Goal: Information Seeking & Learning: Learn about a topic

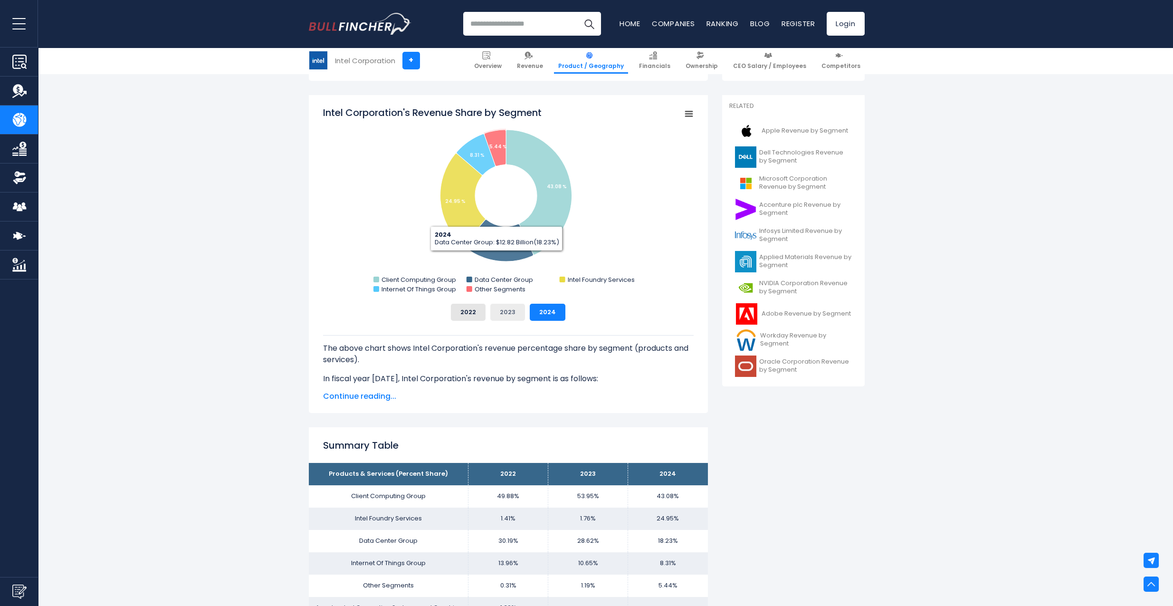
click at [523, 312] on button "2023" at bounding box center [507, 311] width 35 height 17
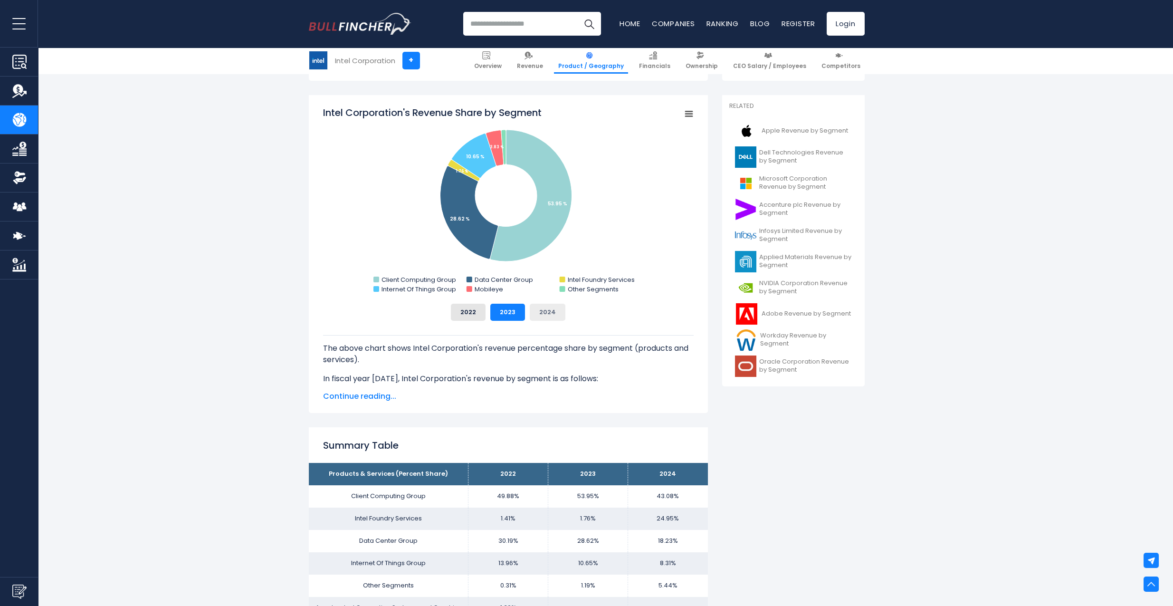
click at [540, 313] on button "2024" at bounding box center [548, 311] width 36 height 17
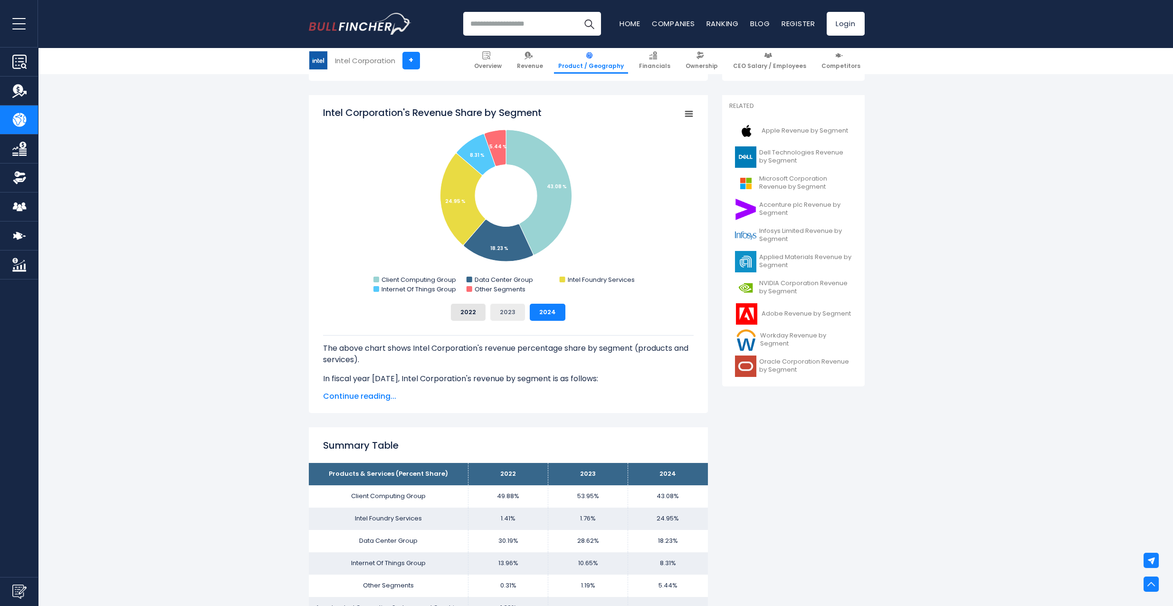
click at [504, 311] on button "2023" at bounding box center [507, 311] width 35 height 17
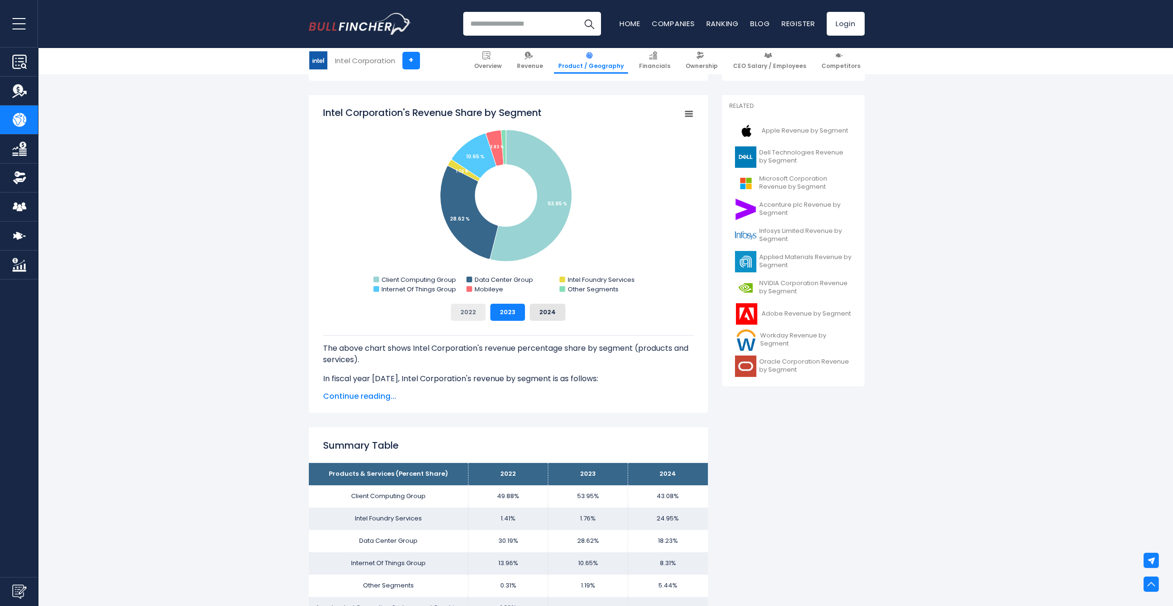
click at [464, 308] on button "2022" at bounding box center [468, 311] width 35 height 17
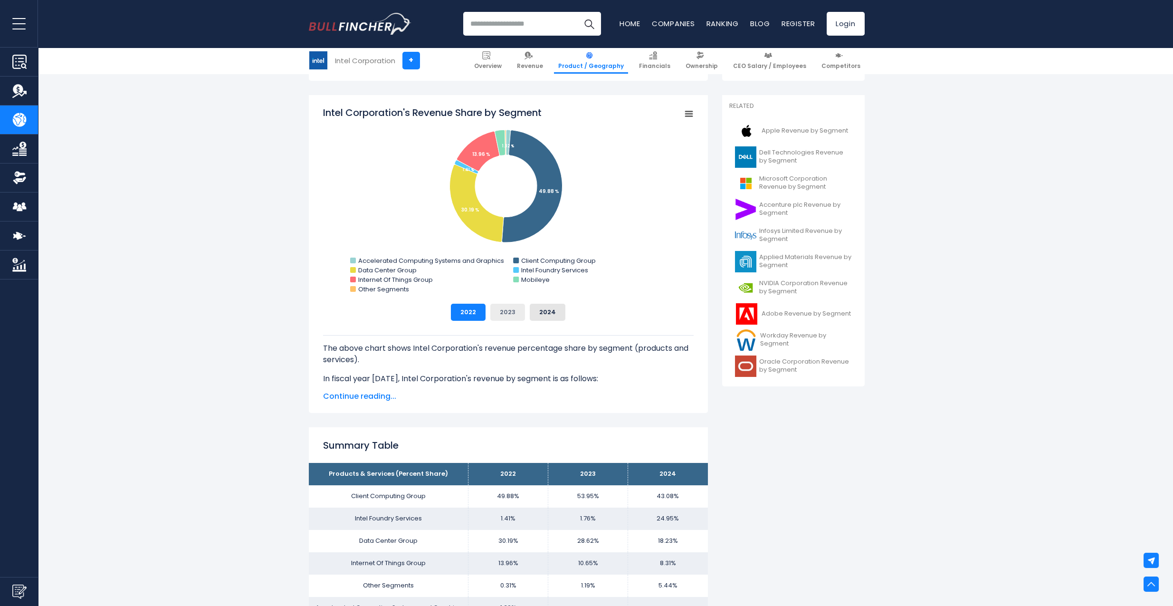
click at [496, 305] on button "2023" at bounding box center [507, 311] width 35 height 17
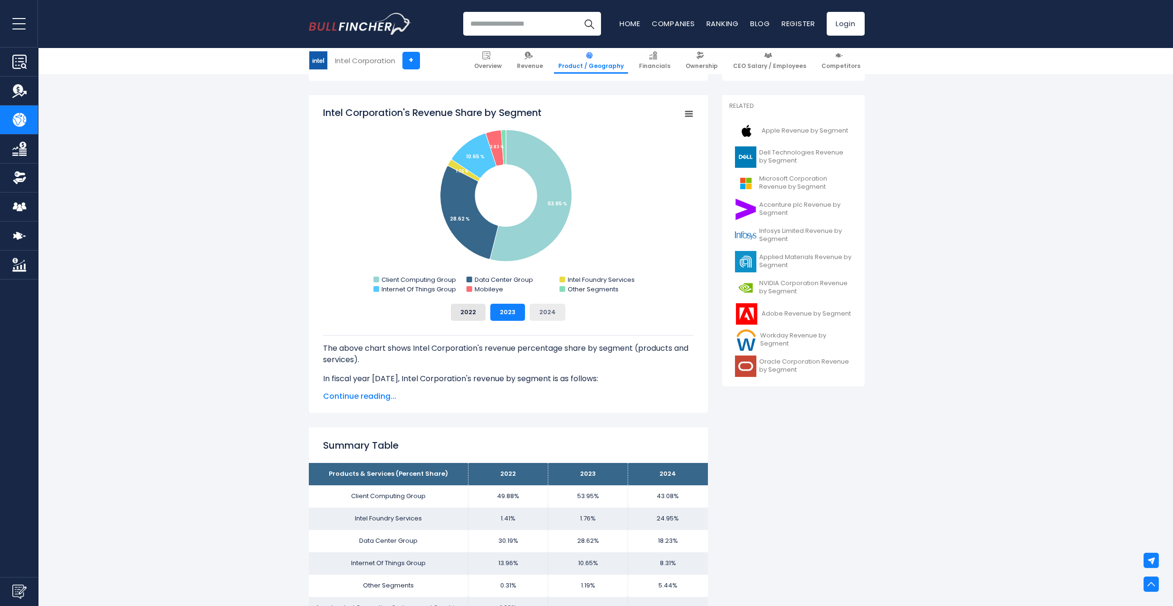
click at [562, 317] on button "2024" at bounding box center [548, 311] width 36 height 17
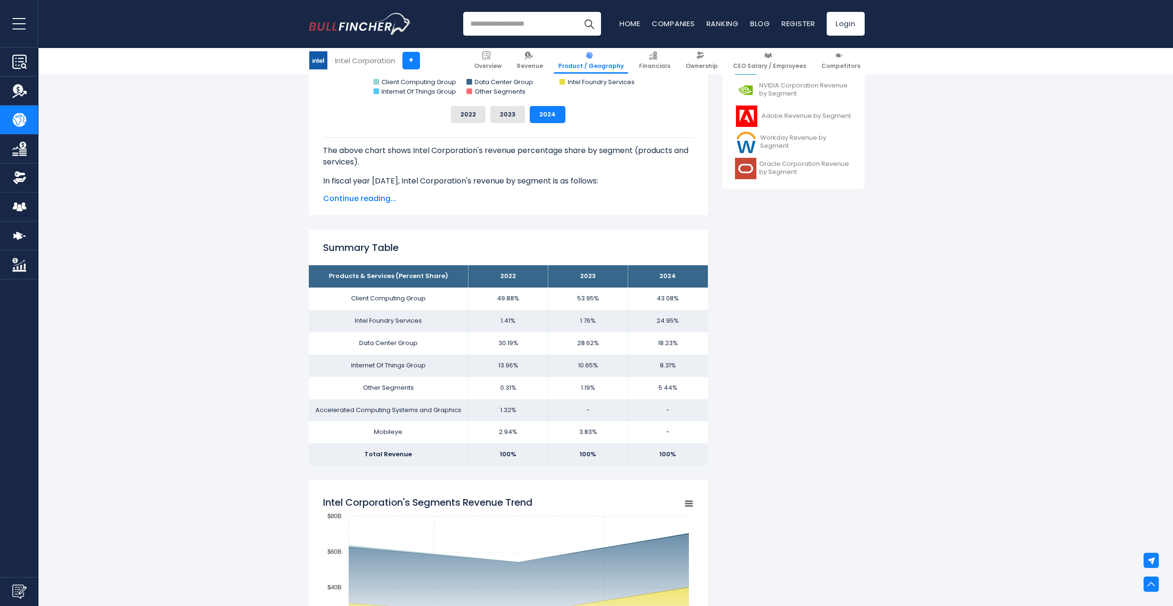
scroll to position [475, 0]
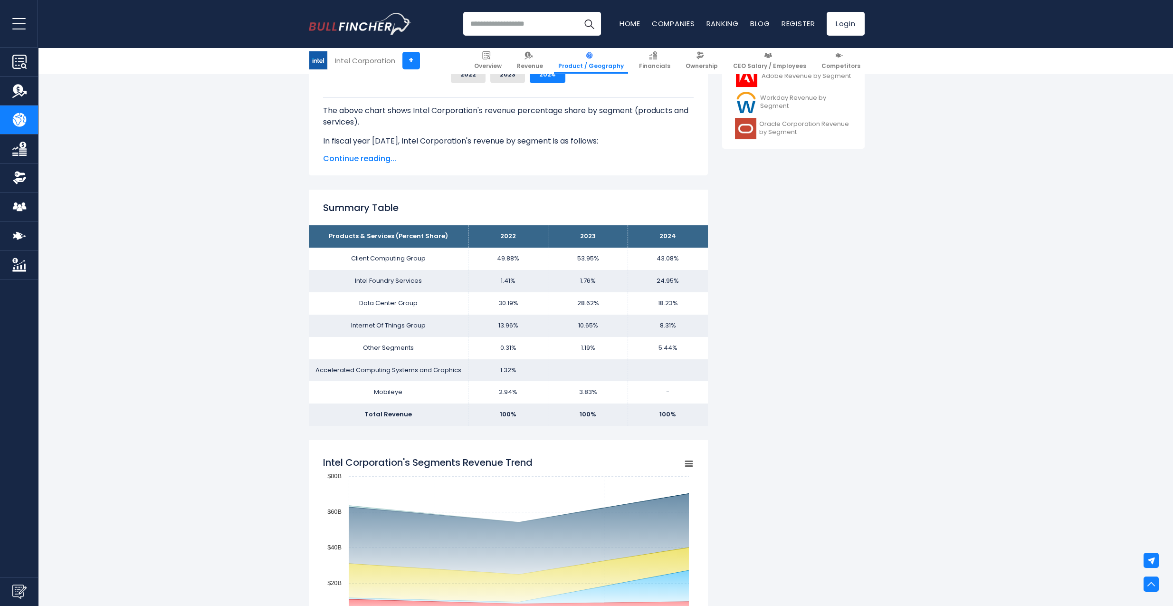
click at [534, 273] on td "1.41%" at bounding box center [508, 281] width 80 height 22
click at [495, 251] on td "49.88%" at bounding box center [508, 258] width 80 height 22
drag, startPoint x: 348, startPoint y: 252, endPoint x: 659, endPoint y: 271, distance: 311.7
click at [659, 271] on tbody "Products & Services (Percent Share) 2022 2023 2024 Client Computing Group 49.88…" at bounding box center [508, 325] width 399 height 200
drag, startPoint x: 659, startPoint y: 271, endPoint x: 659, endPoint y: 355, distance: 83.6
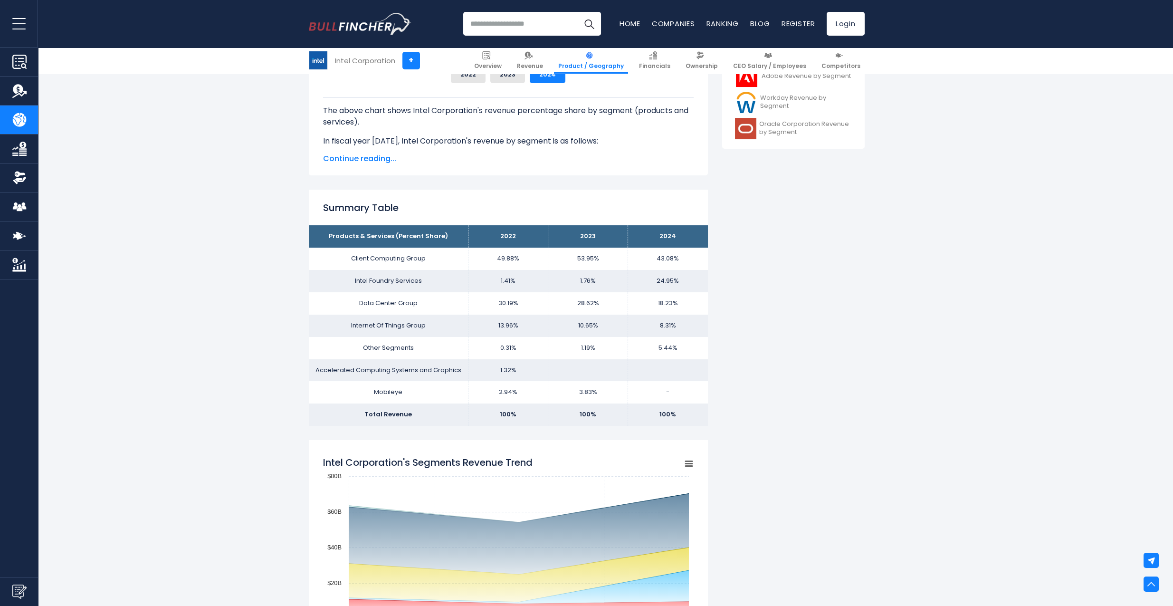
click at [659, 355] on td "5.44%" at bounding box center [668, 348] width 80 height 22
click at [666, 412] on td "100%" at bounding box center [668, 414] width 80 height 22
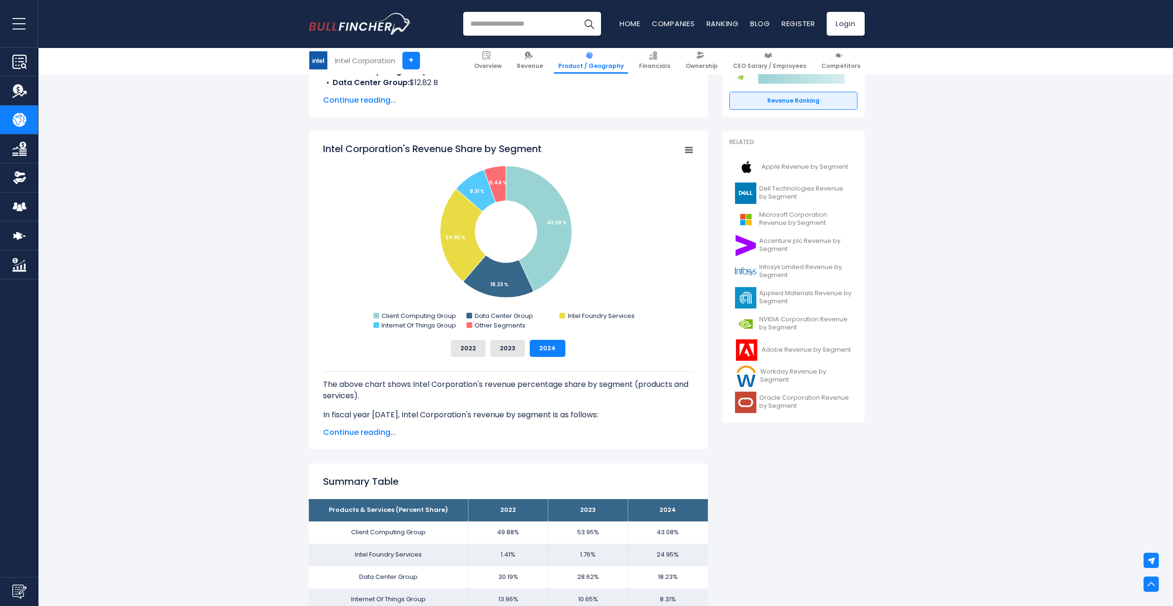
scroll to position [0, 0]
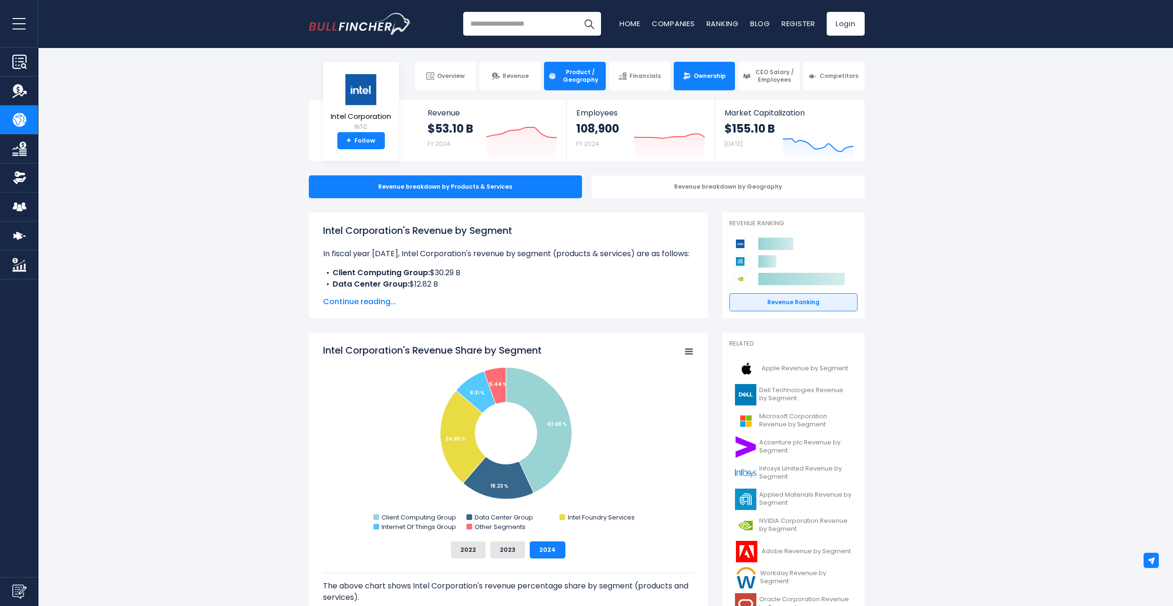
click at [699, 79] on span "Ownership" at bounding box center [709, 76] width 32 height 8
click at [504, 70] on link "Revenue" at bounding box center [509, 76] width 61 height 28
click at [502, 79] on link "Revenue" at bounding box center [509, 76] width 61 height 28
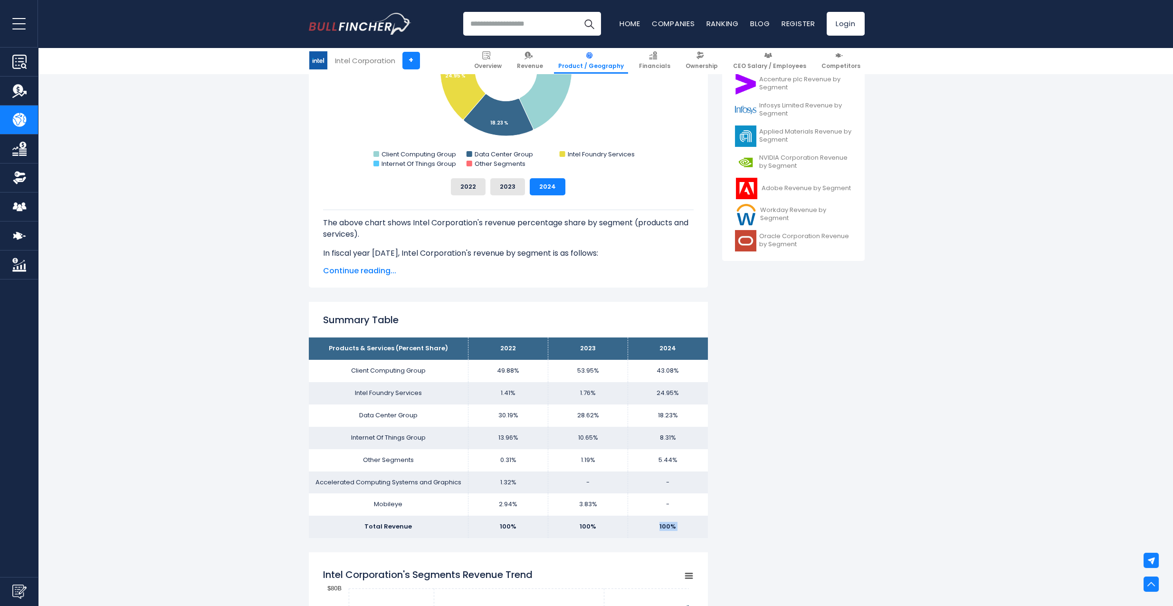
scroll to position [402, 0]
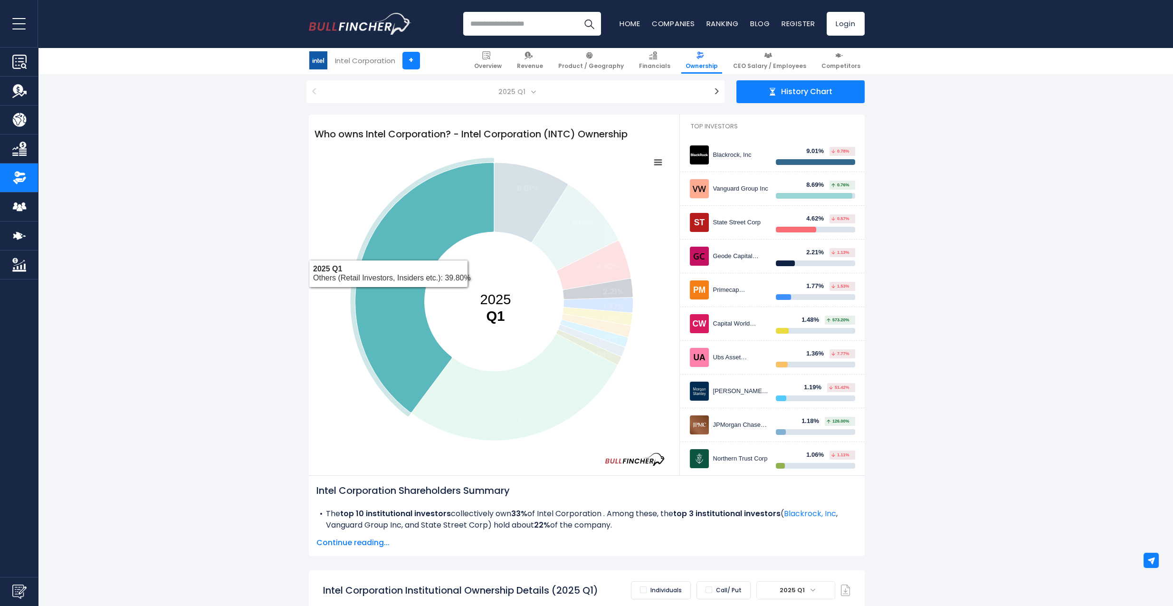
click at [379, 294] on icon at bounding box center [424, 287] width 139 height 250
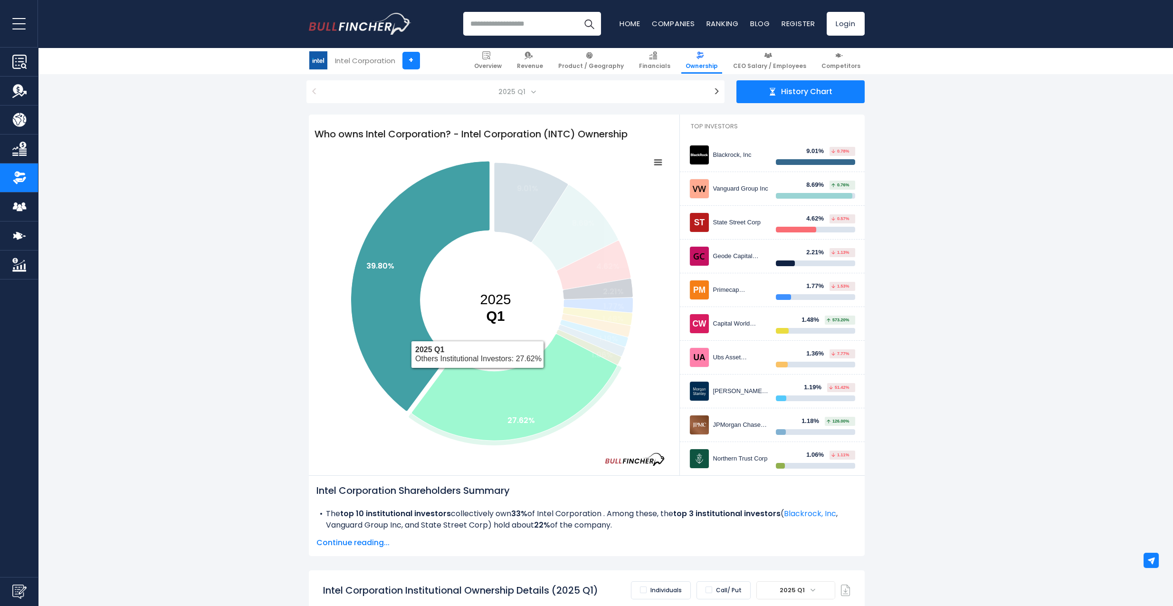
click at [538, 419] on icon at bounding box center [513, 387] width 205 height 106
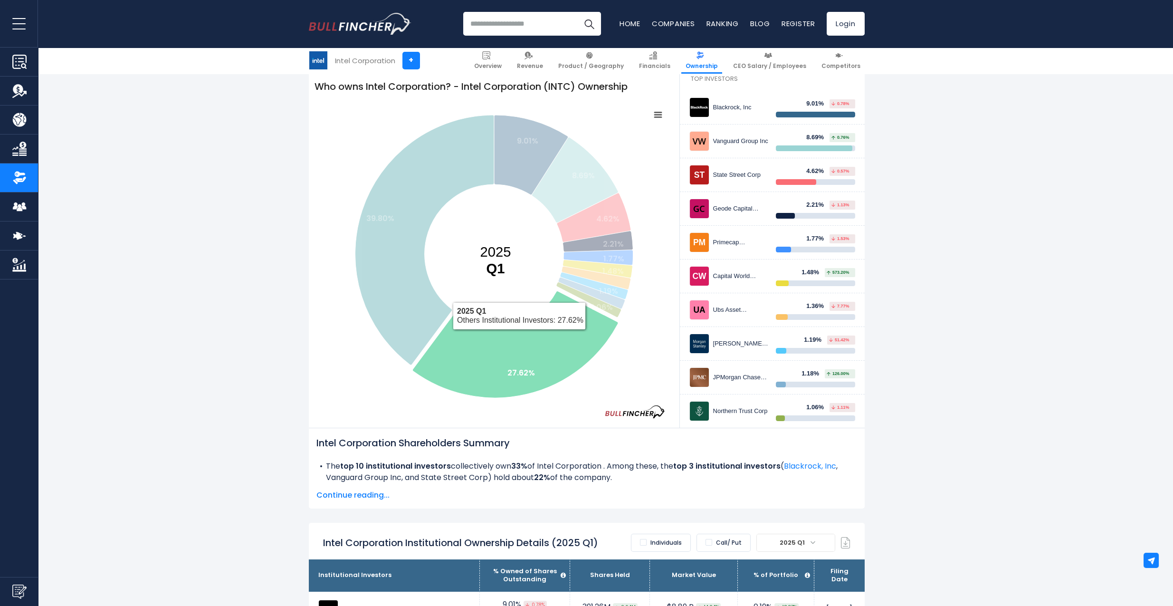
scroll to position [47, 0]
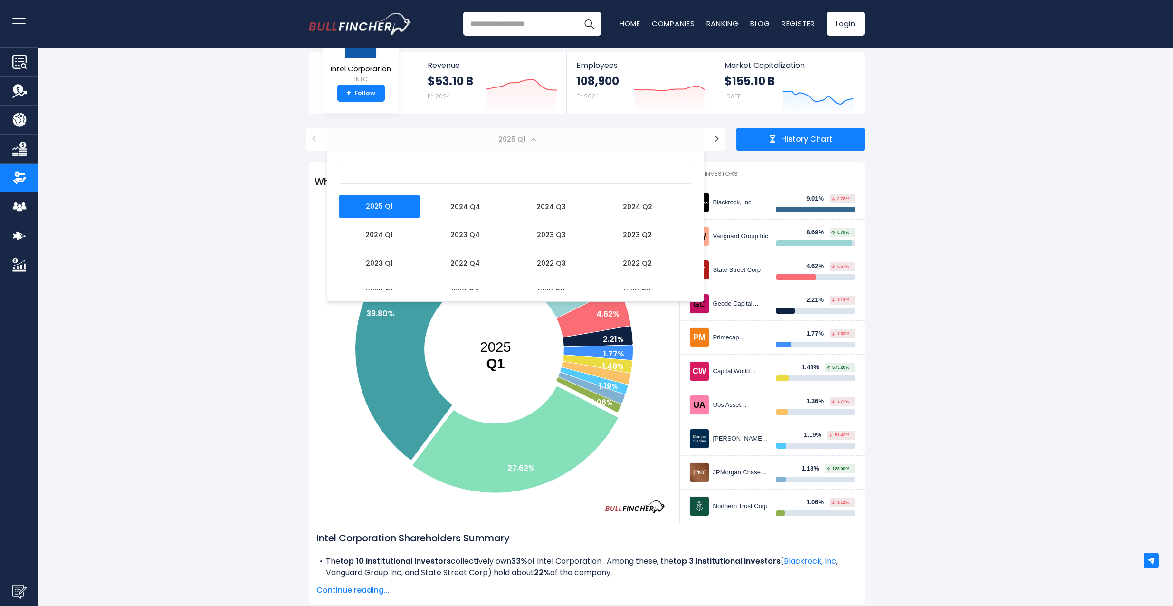
click at [537, 136] on span "2025 Q1" at bounding box center [515, 139] width 377 height 23
select select "*******"
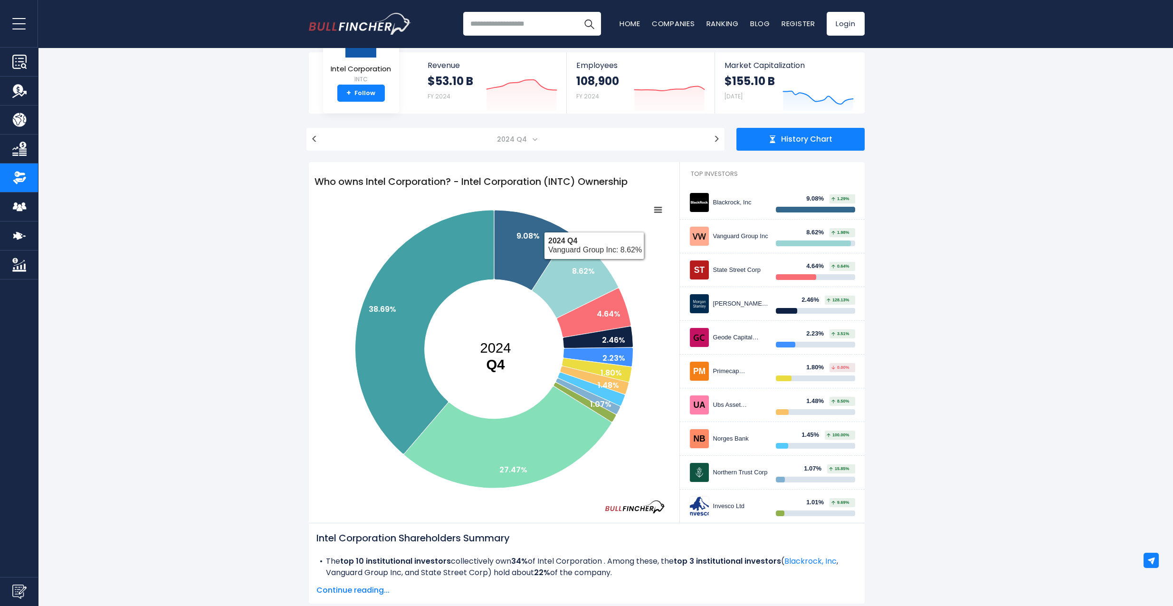
click at [778, 137] on div "History Chart" at bounding box center [800, 139] width 128 height 23
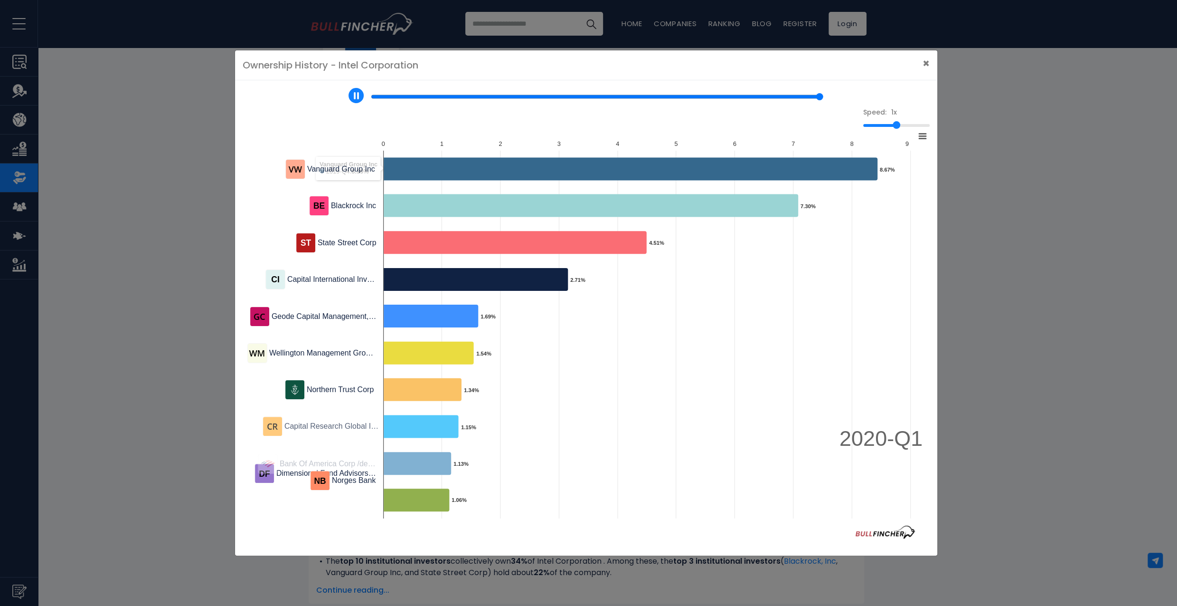
click at [924, 139] on icon at bounding box center [922, 136] width 7 height 5
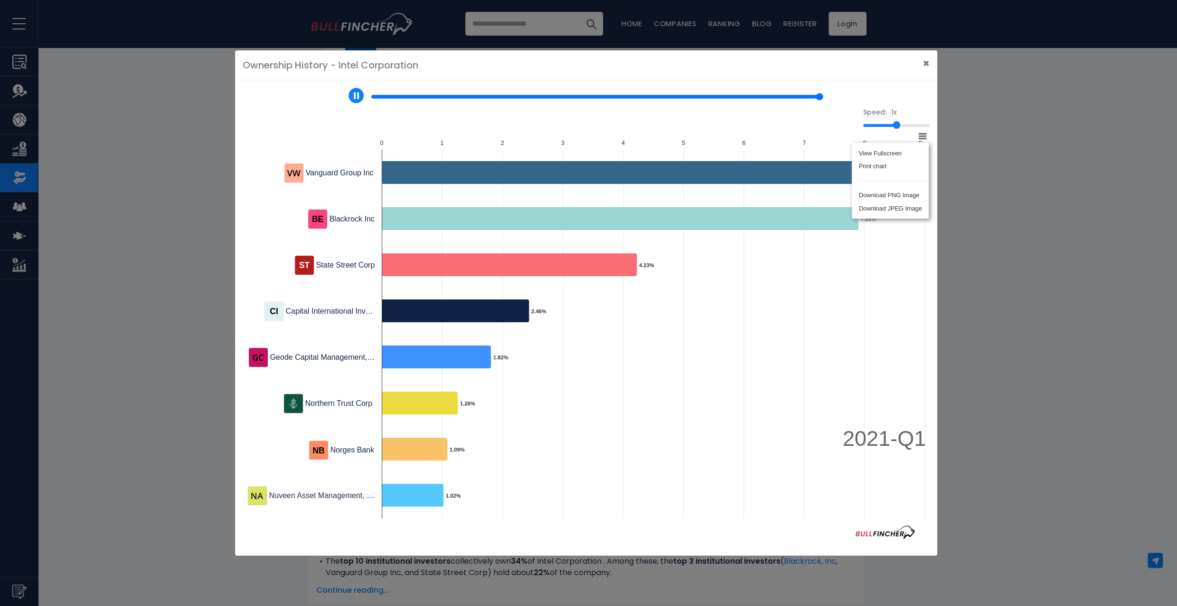
click at [926, 130] on div "View Fullscreen Print chart Download PNG Image Download JPEG Image" at bounding box center [891, 180] width 104 height 103
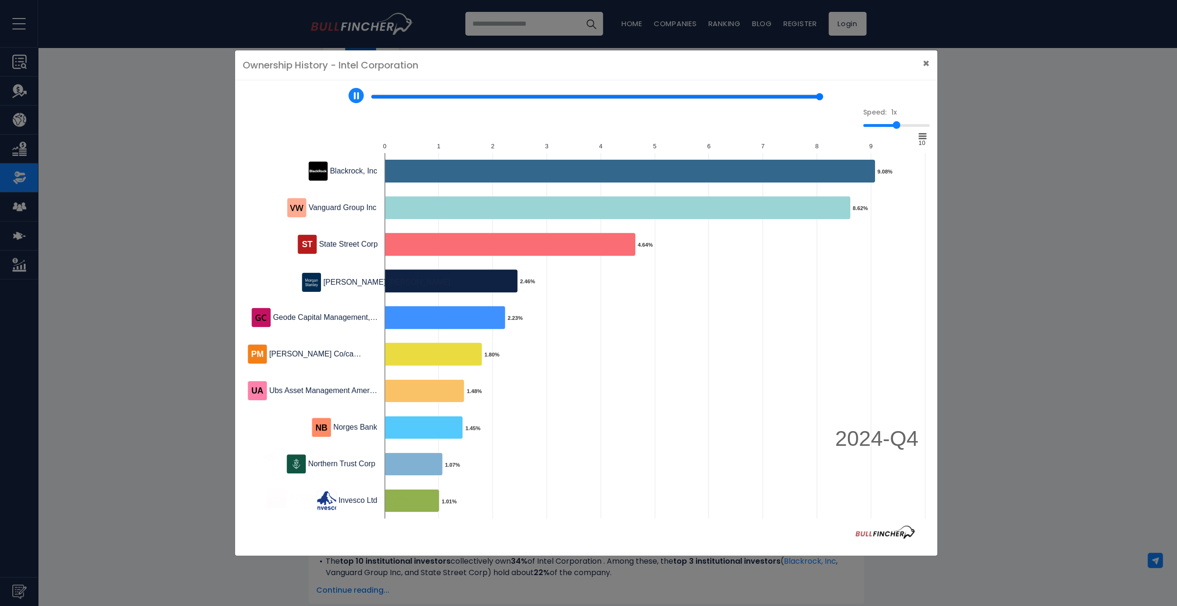
type input "*"
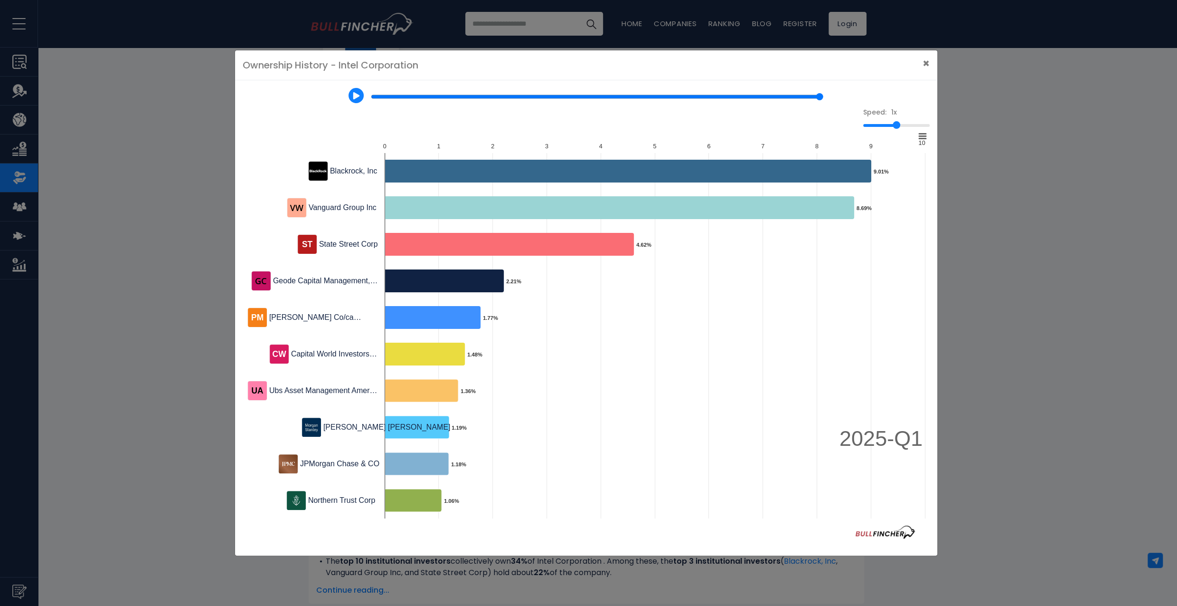
click at [979, 160] on div "Ownership History - Intel Corporation × Speed: 1x Created with Highcharts 12.1.…" at bounding box center [588, 303] width 1177 height 606
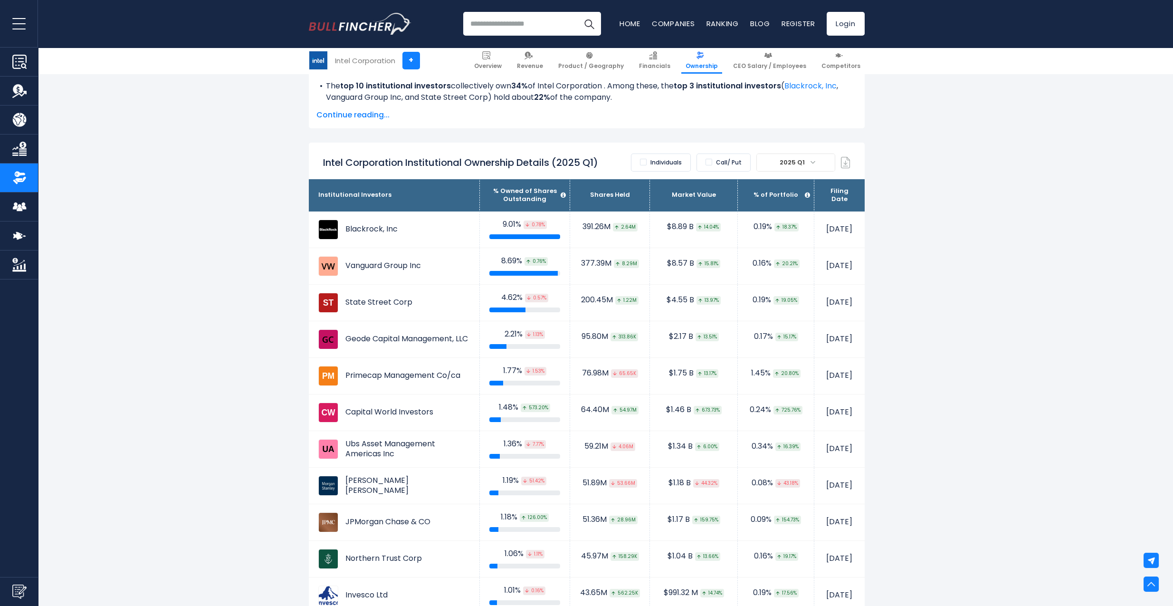
scroll to position [522, 0]
click at [691, 165] on label "Individuals" at bounding box center [661, 162] width 60 height 18
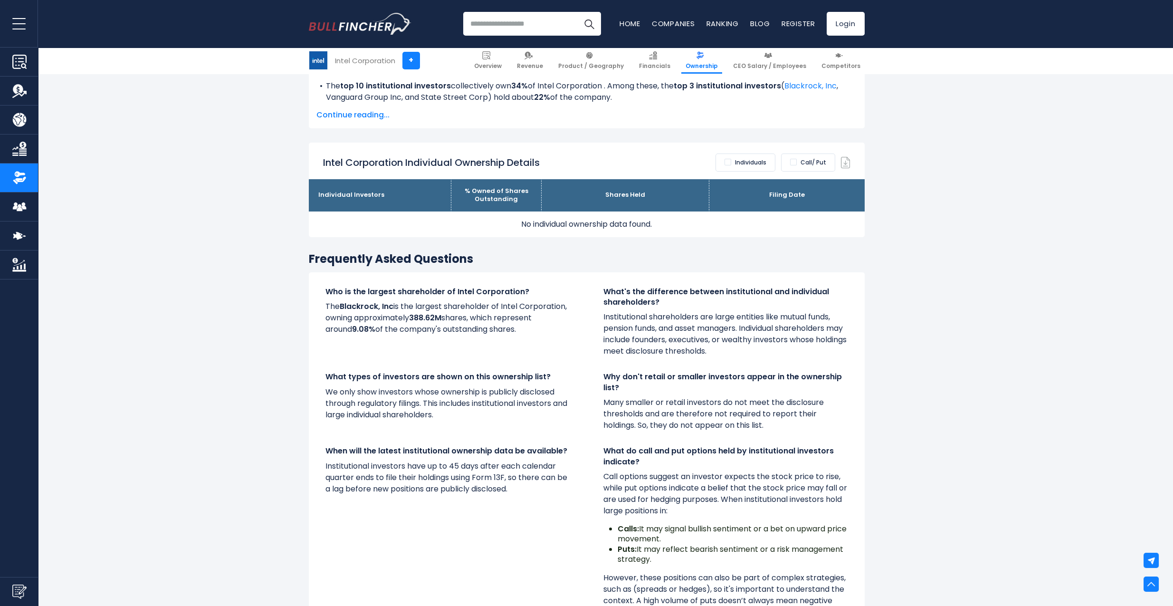
click at [749, 160] on label "Individuals" at bounding box center [745, 162] width 60 height 18
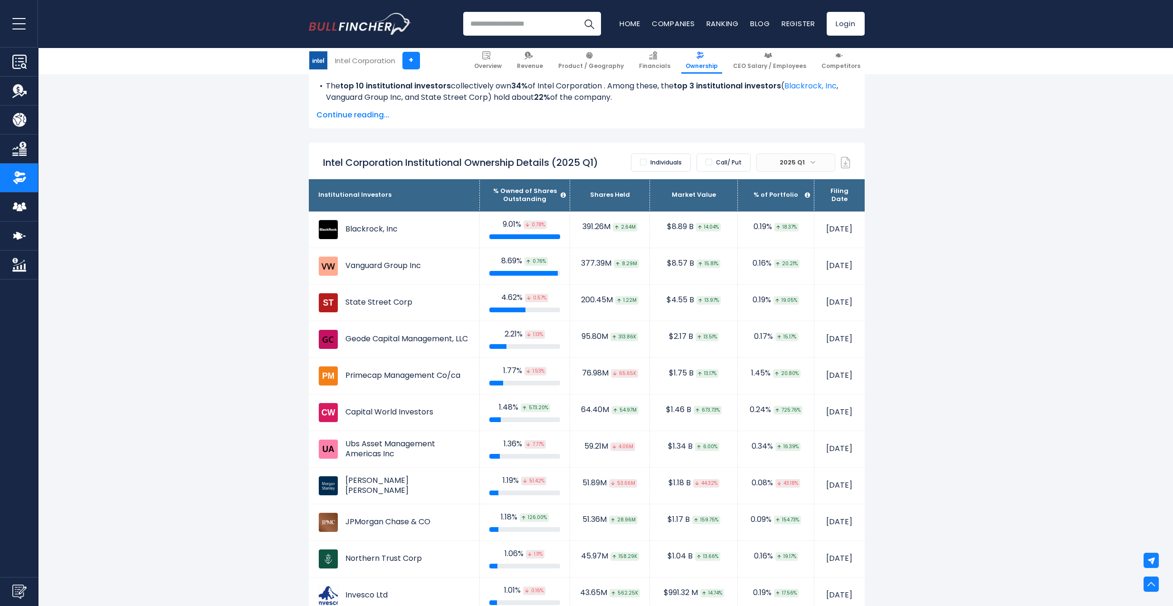
click at [795, 154] on span "2025 Q1" at bounding box center [796, 162] width 78 height 17
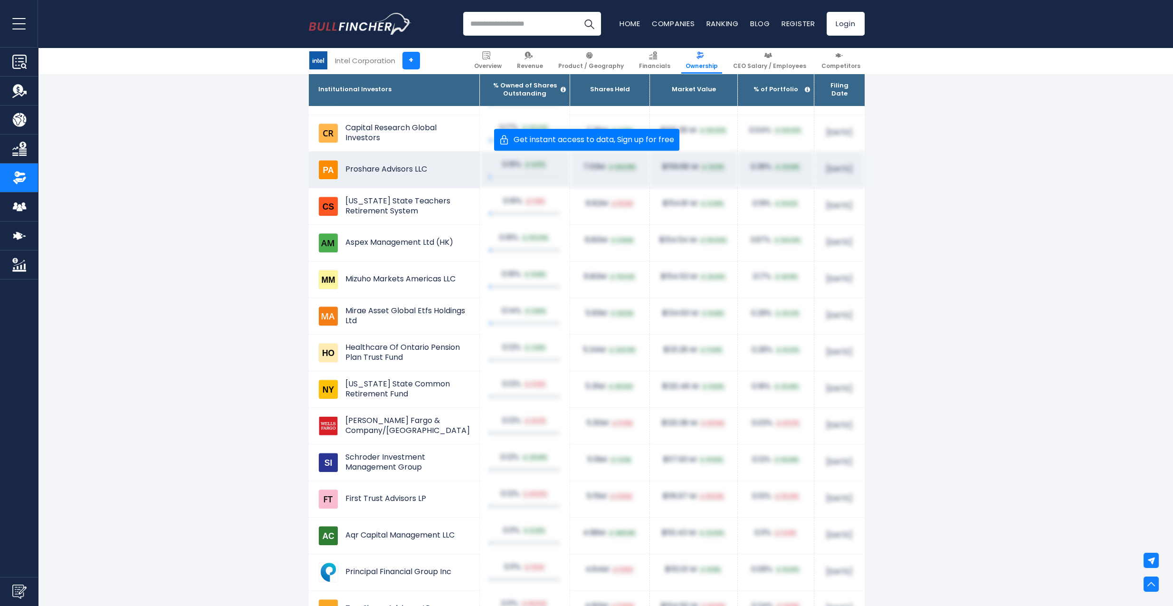
scroll to position [2422, 0]
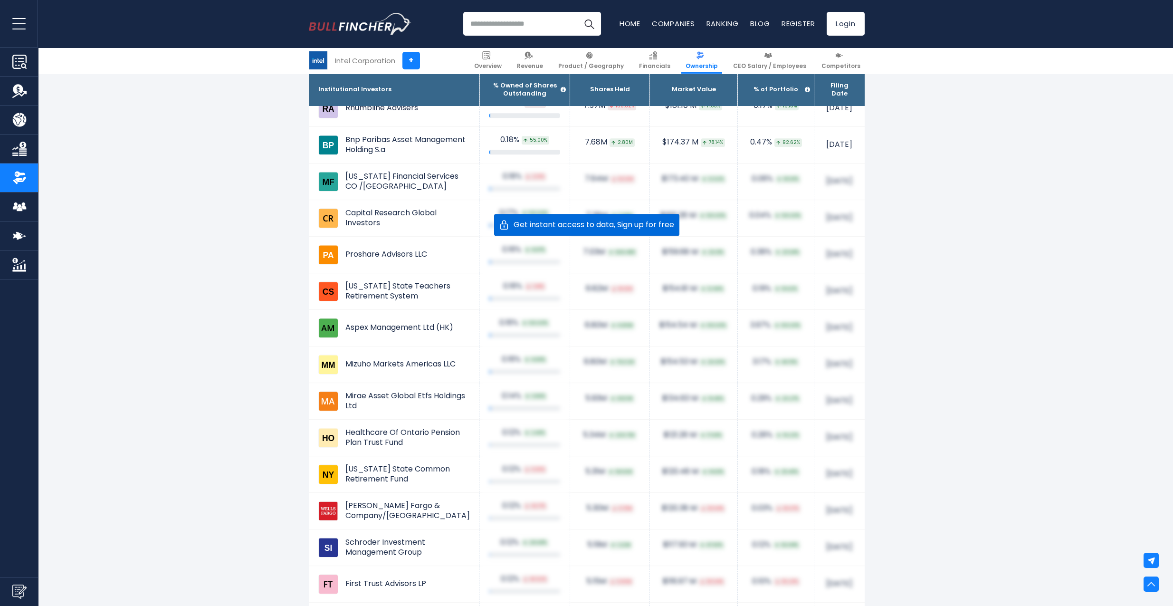
click at [558, 225] on span "Get instant access to data, Sign up for free" at bounding box center [591, 225] width 165 height 8
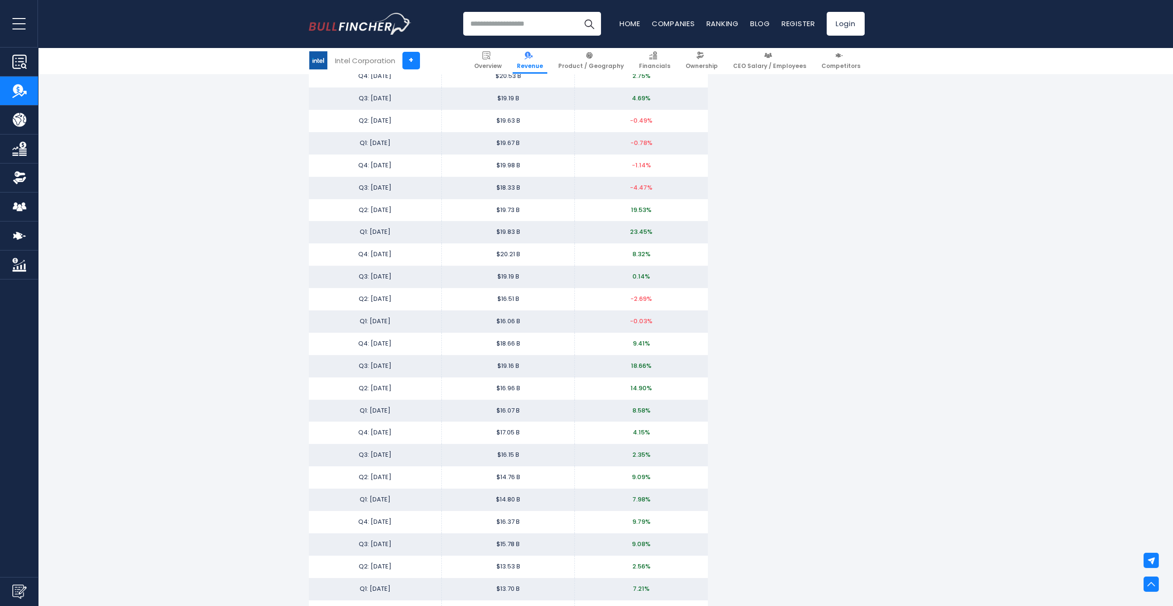
scroll to position [1472, 0]
